Goal: Use online tool/utility: Use online tool/utility

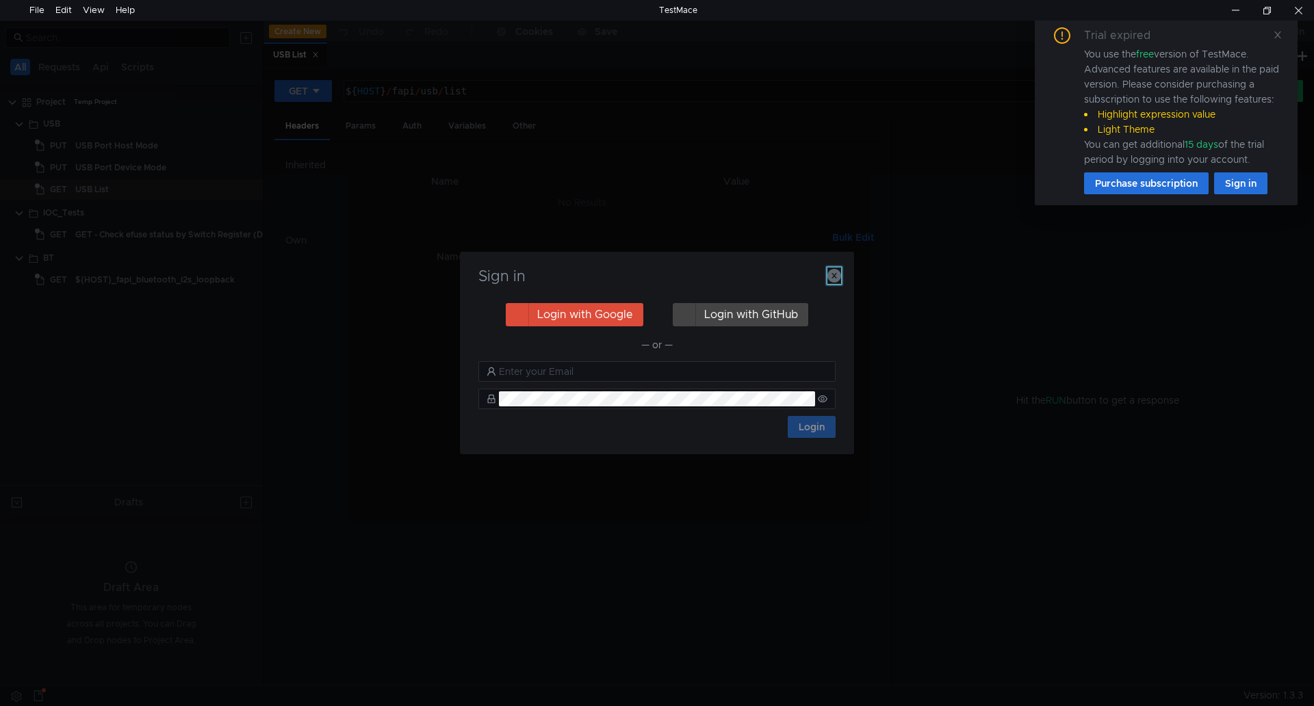
click at [837, 276] on icon "button" at bounding box center [834, 276] width 14 height 14
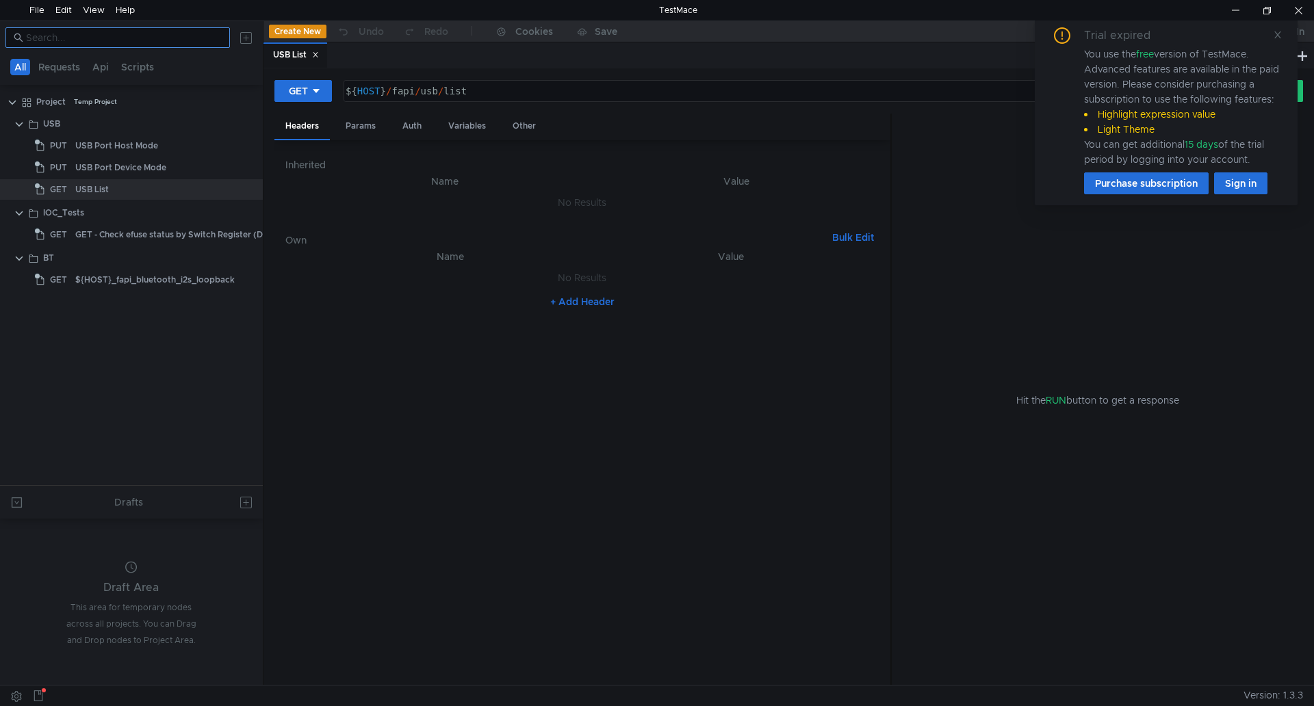
click at [142, 44] on nz-input-group at bounding box center [117, 37] width 224 height 21
click at [142, 44] on input at bounding box center [124, 37] width 196 height 15
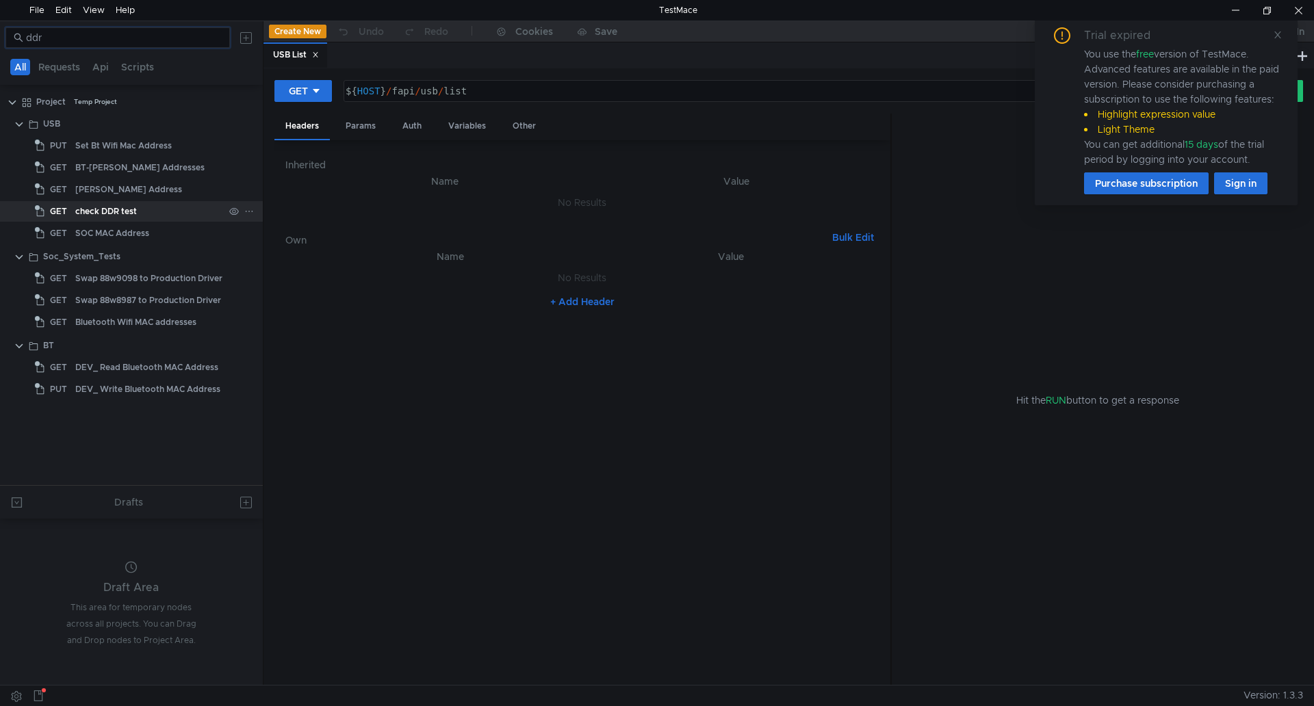
type input "ddr"
click at [131, 211] on div "check DDR test" at bounding box center [106, 211] width 62 height 21
click at [294, 97] on div "GET" at bounding box center [298, 90] width 19 height 15
click at [307, 140] on li "POST" at bounding box center [304, 142] width 60 height 22
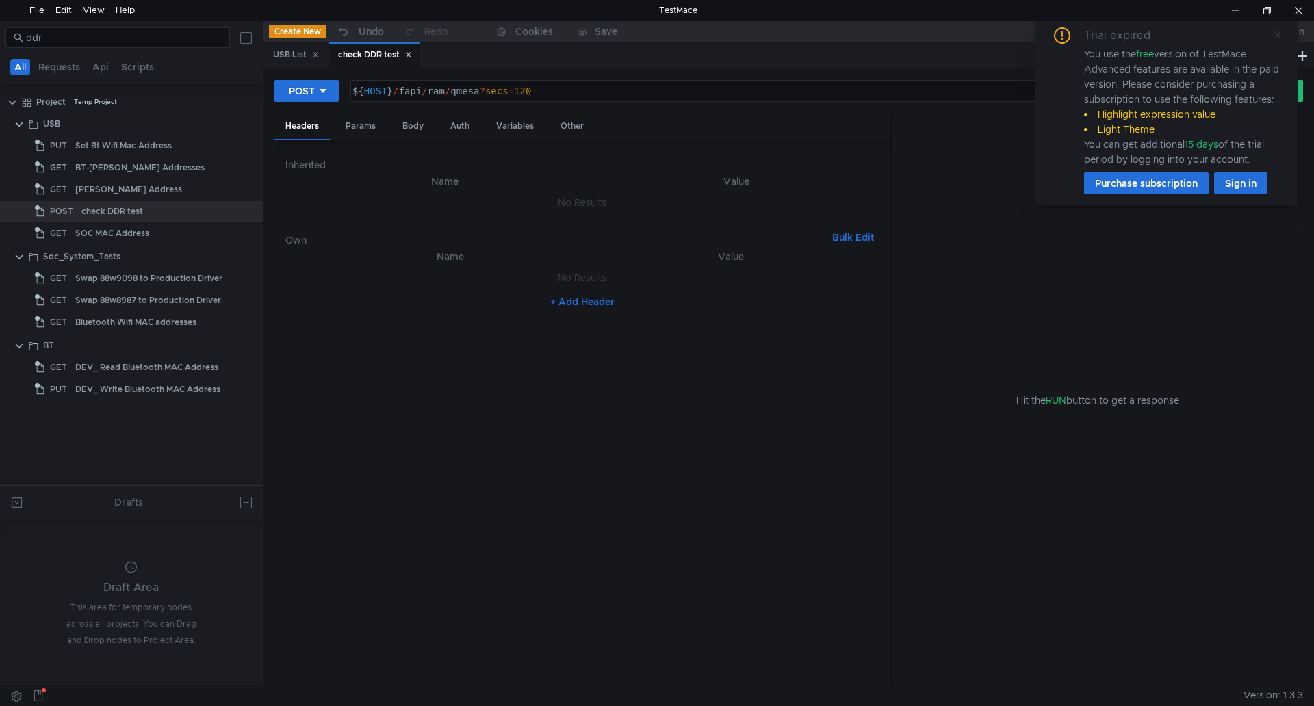
click at [1272, 37] on icon at bounding box center [1277, 35] width 10 height 10
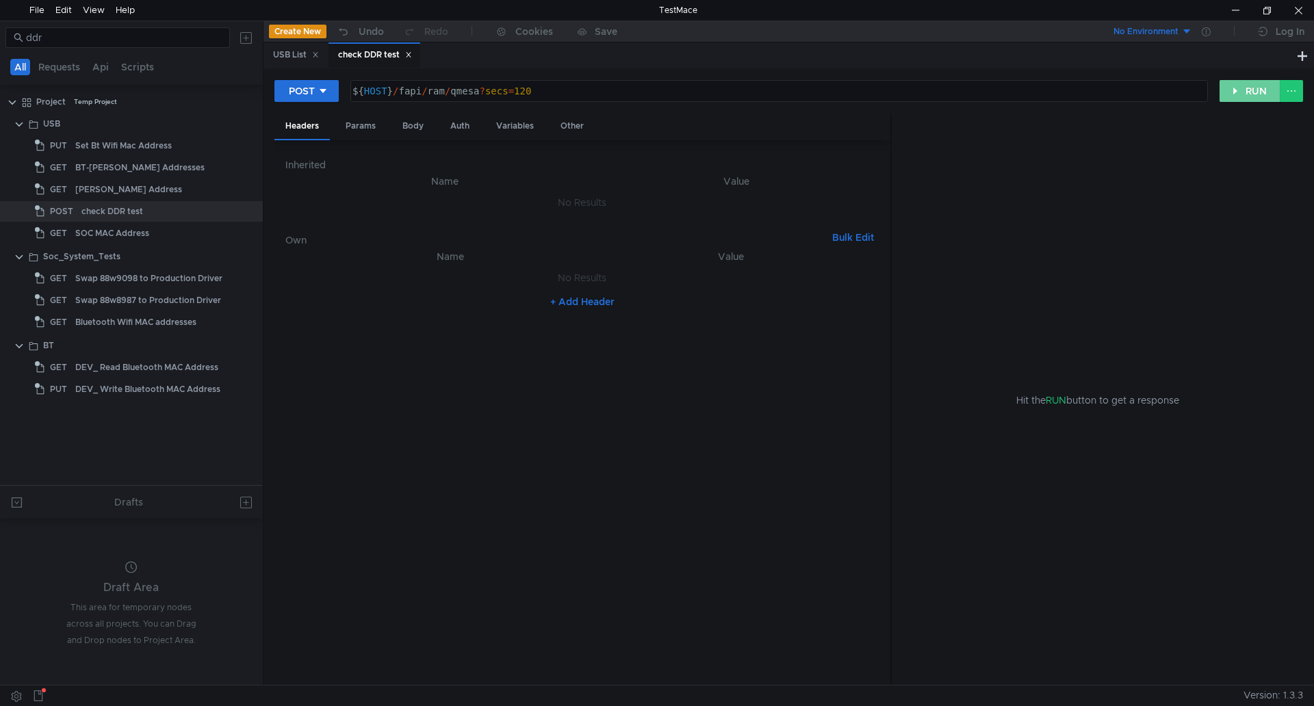
click at [1247, 90] on button "RUN" at bounding box center [1249, 91] width 61 height 22
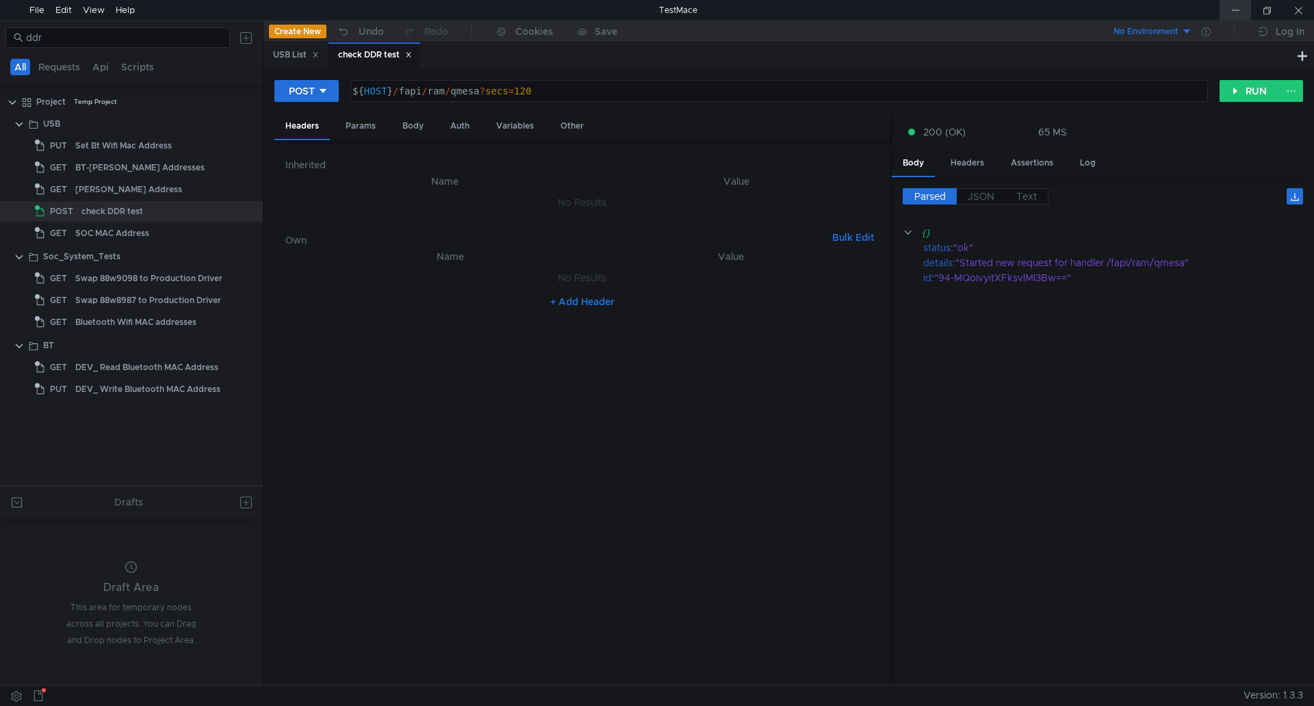
click at [1236, 14] on div at bounding box center [1234, 10] width 31 height 21
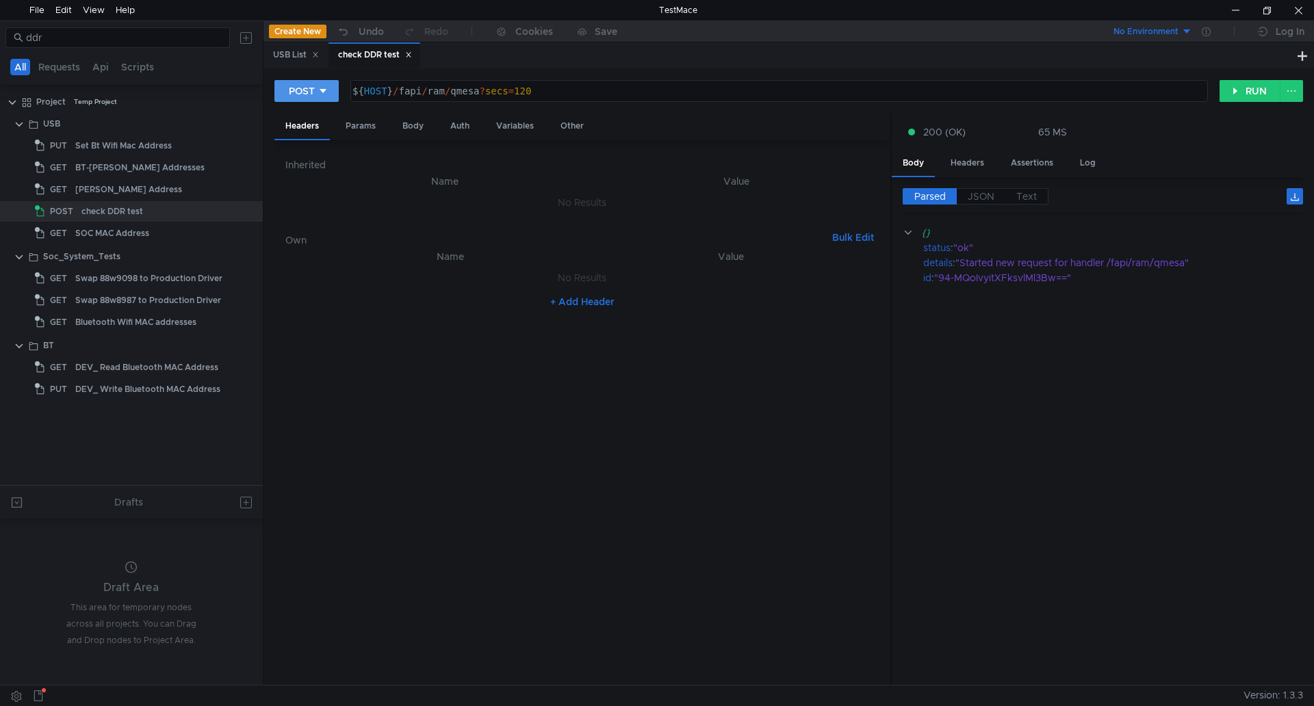
click at [328, 92] on button "POST" at bounding box center [306, 91] width 64 height 22
click at [324, 119] on li "GET" at bounding box center [306, 120] width 64 height 22
click at [1246, 92] on button "RUN" at bounding box center [1249, 91] width 61 height 22
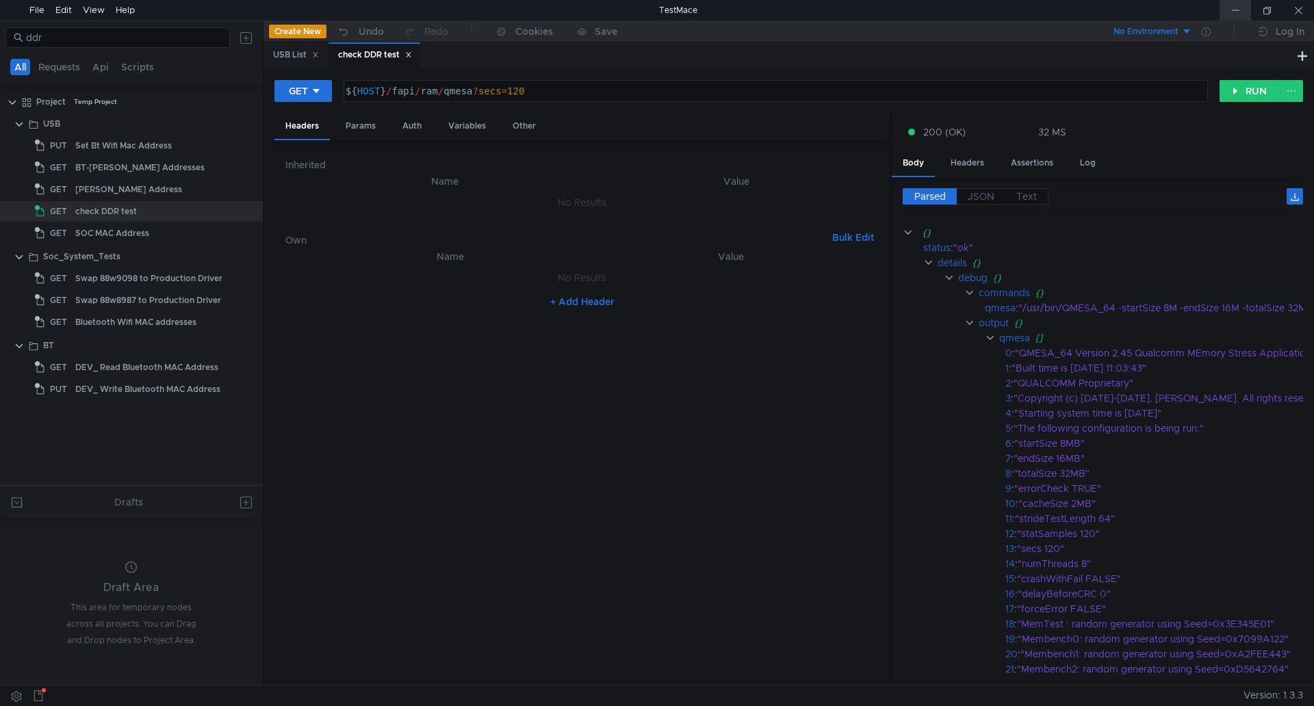
click at [1222, 1] on div at bounding box center [1234, 10] width 31 height 21
